Goal: Find specific page/section: Find specific page/section

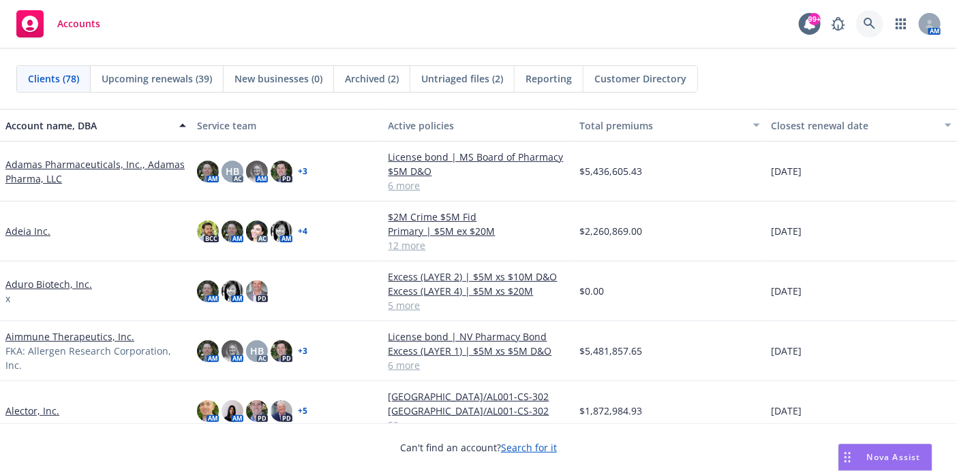
click at [868, 22] on icon at bounding box center [869, 24] width 12 height 12
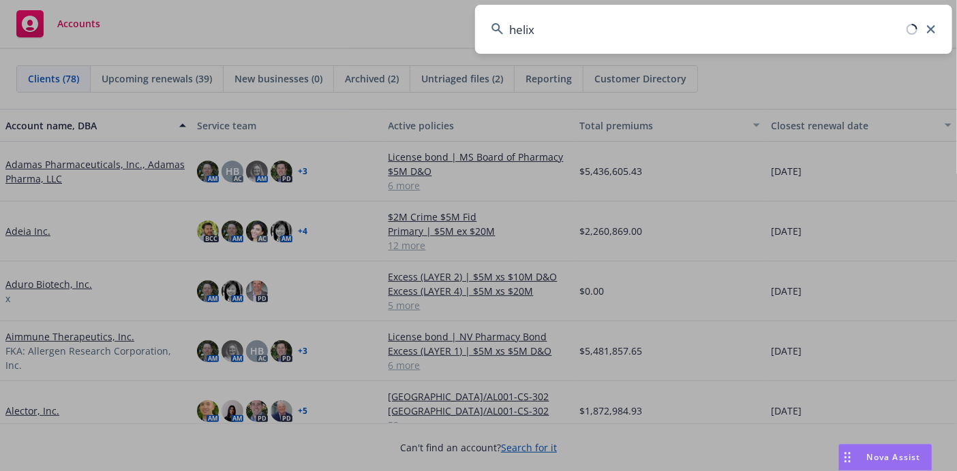
type input "helix"
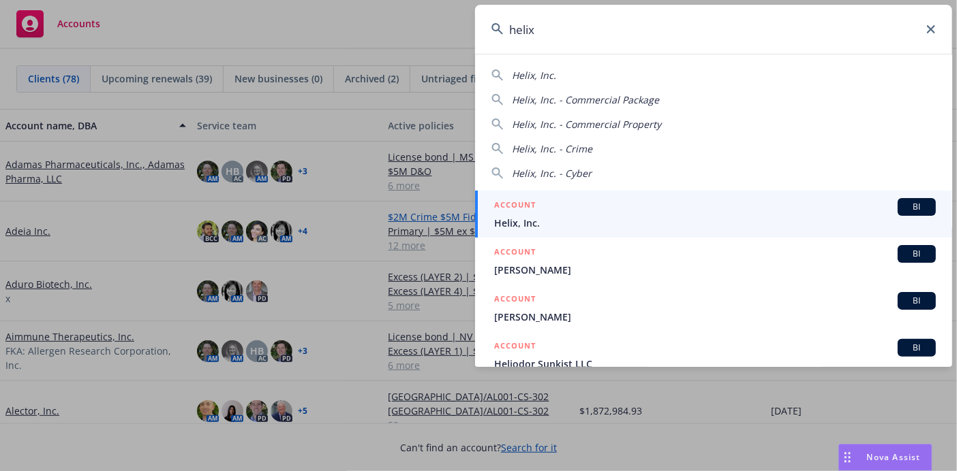
click at [526, 223] on span "Helix, Inc." at bounding box center [714, 223] width 441 height 14
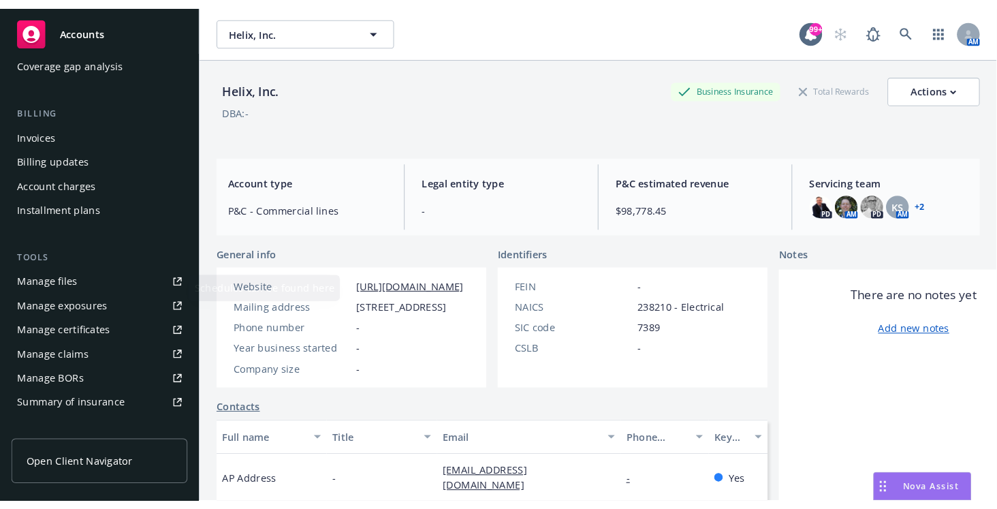
scroll to position [227, 0]
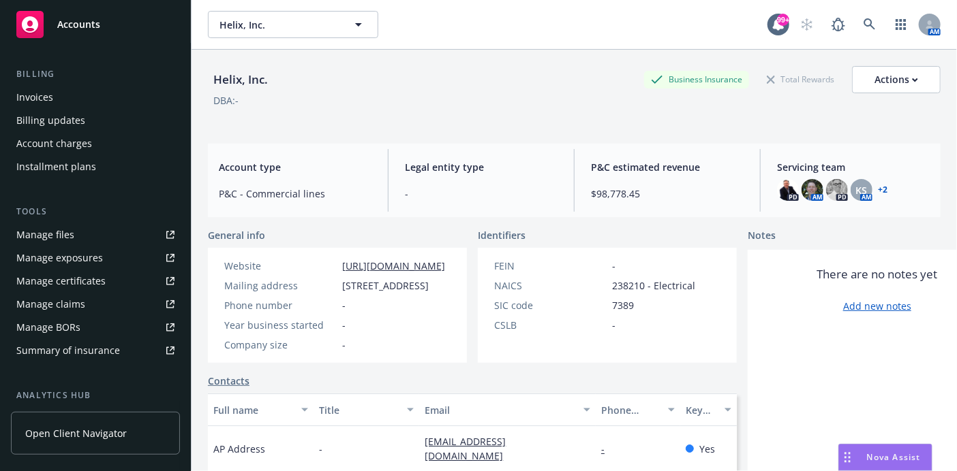
click at [63, 230] on div "Manage files" at bounding box center [45, 235] width 58 height 22
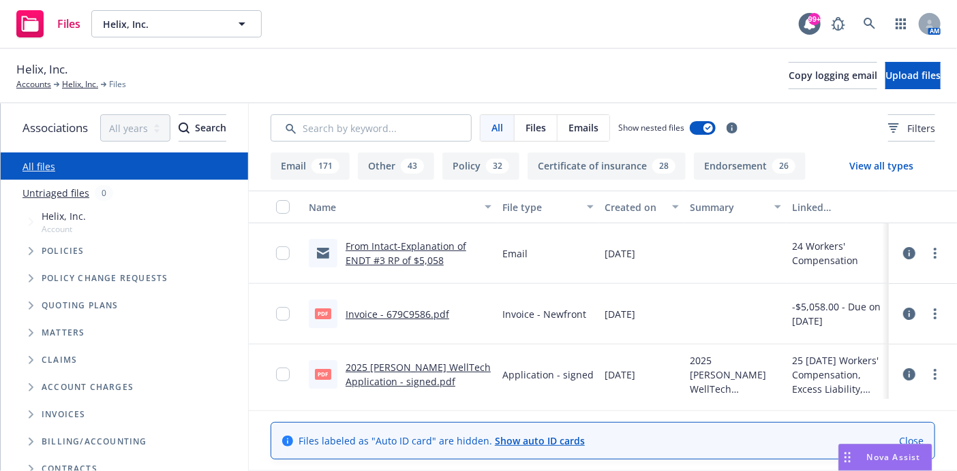
click at [496, 165] on div "32" at bounding box center [497, 166] width 23 height 15
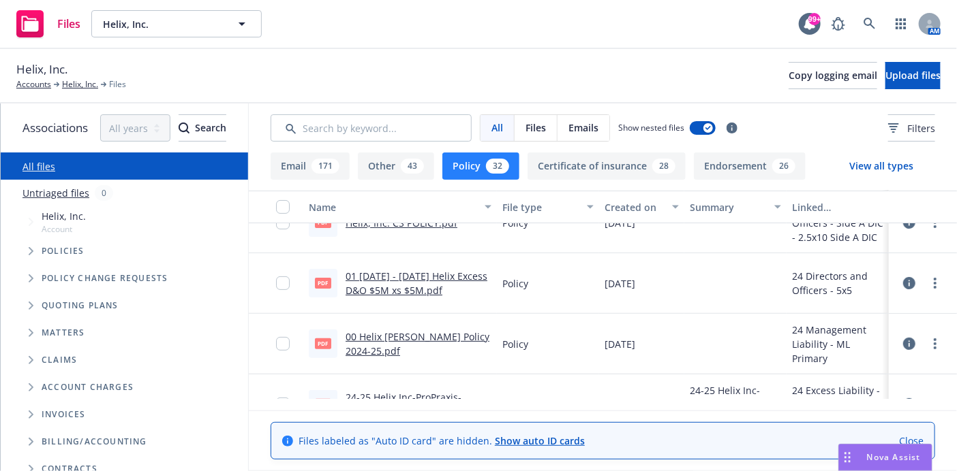
scroll to position [227, 0]
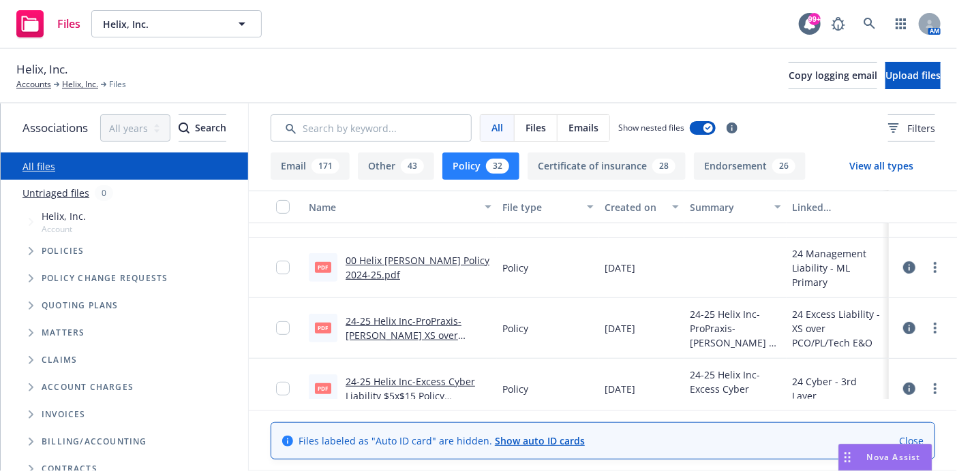
click at [418, 260] on link "00 Helix Chubb ML Policy 2024-25.pdf" at bounding box center [417, 267] width 144 height 27
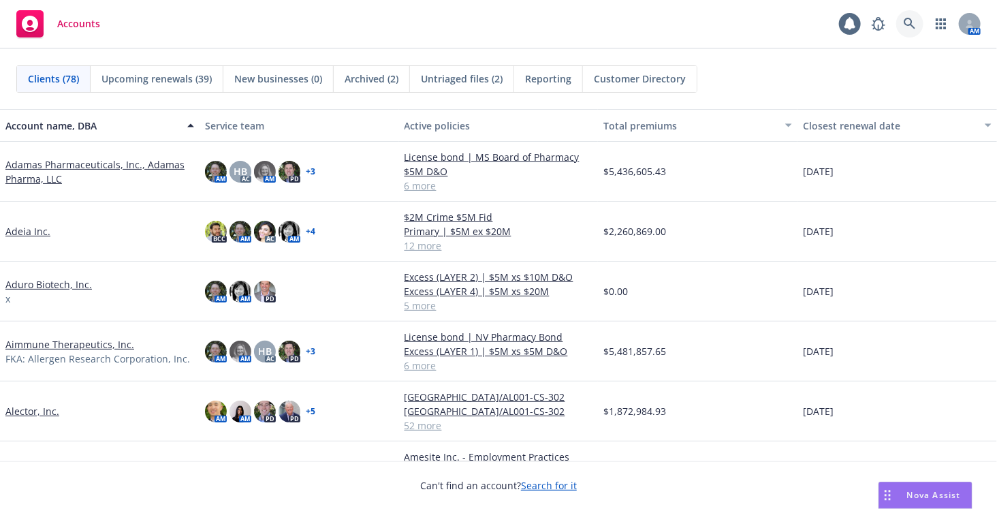
click at [903, 25] on link at bounding box center [910, 23] width 27 height 27
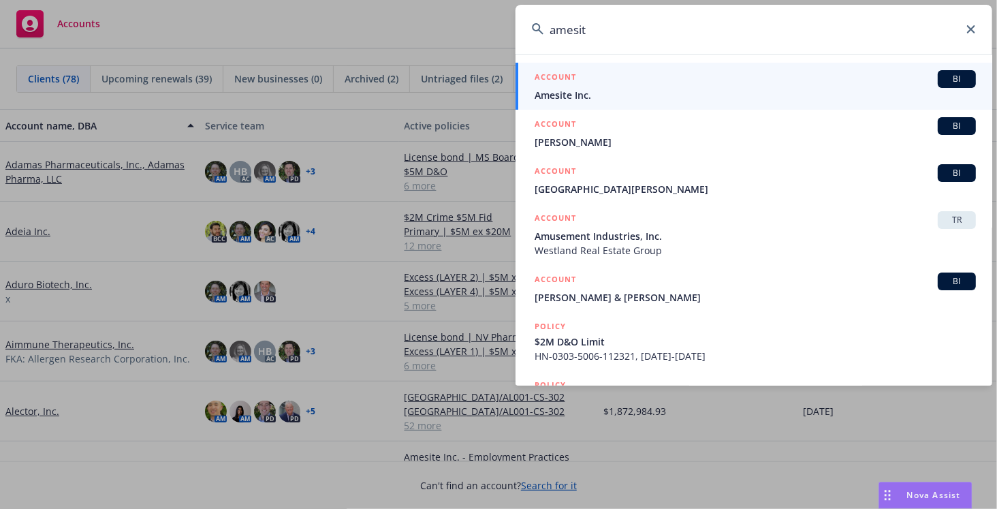
type input "amesite"
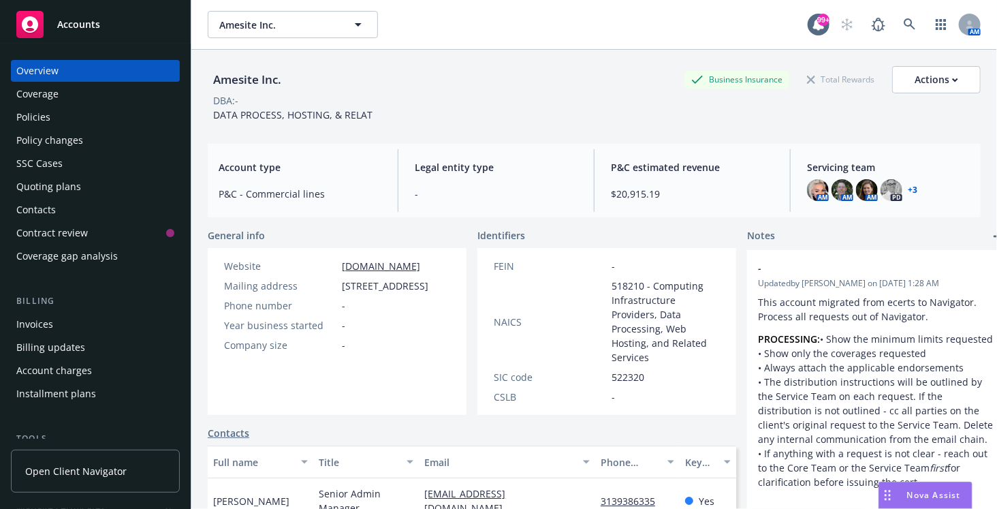
click at [63, 116] on div "Policies" at bounding box center [95, 117] width 158 height 22
